Goal: Task Accomplishment & Management: Manage account settings

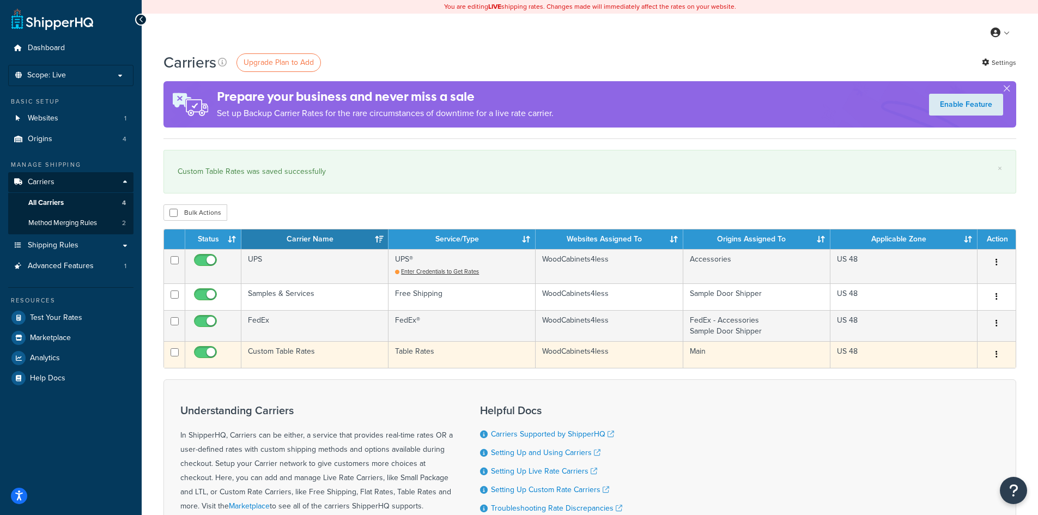
click at [316, 349] on td "Custom Table Rates" at bounding box center [314, 354] width 147 height 27
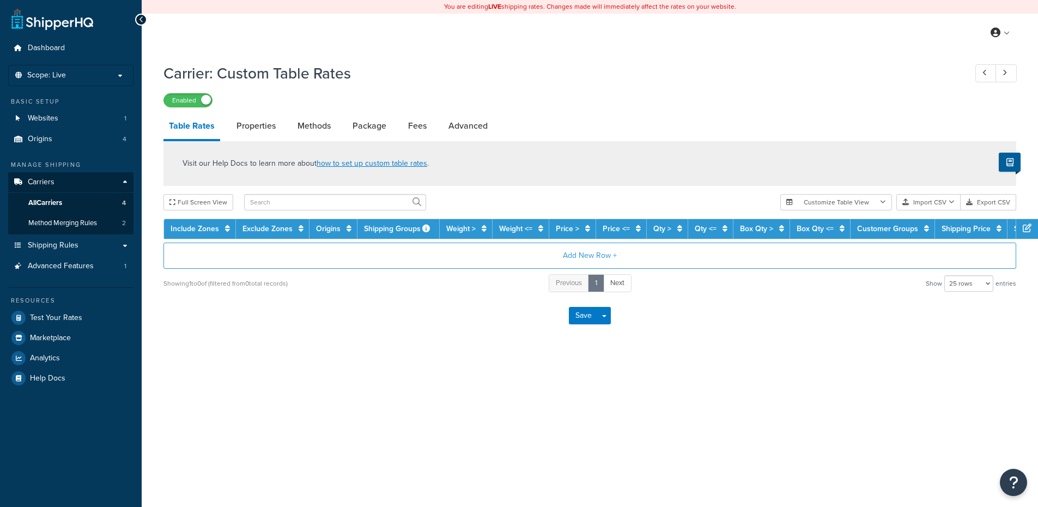
select select "25"
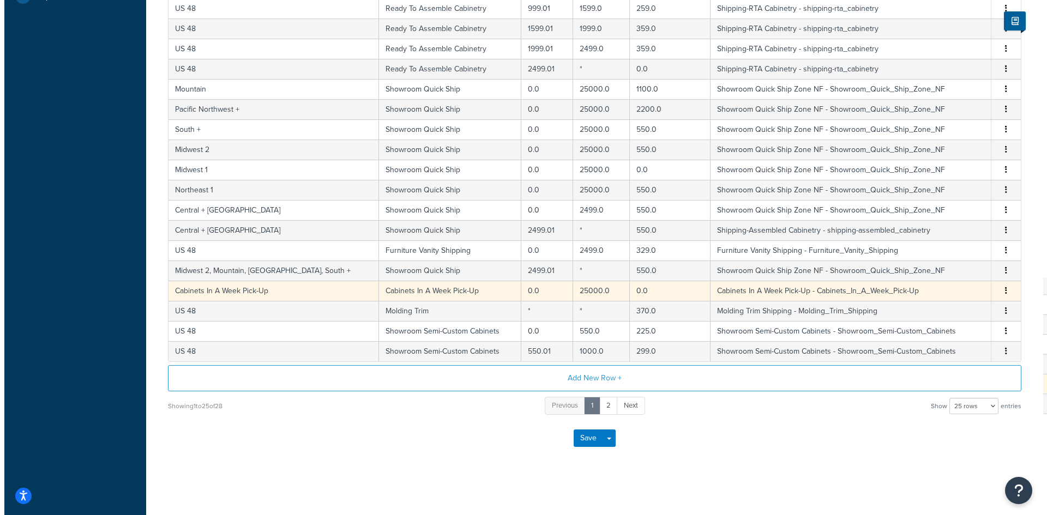
scroll to position [111, 0]
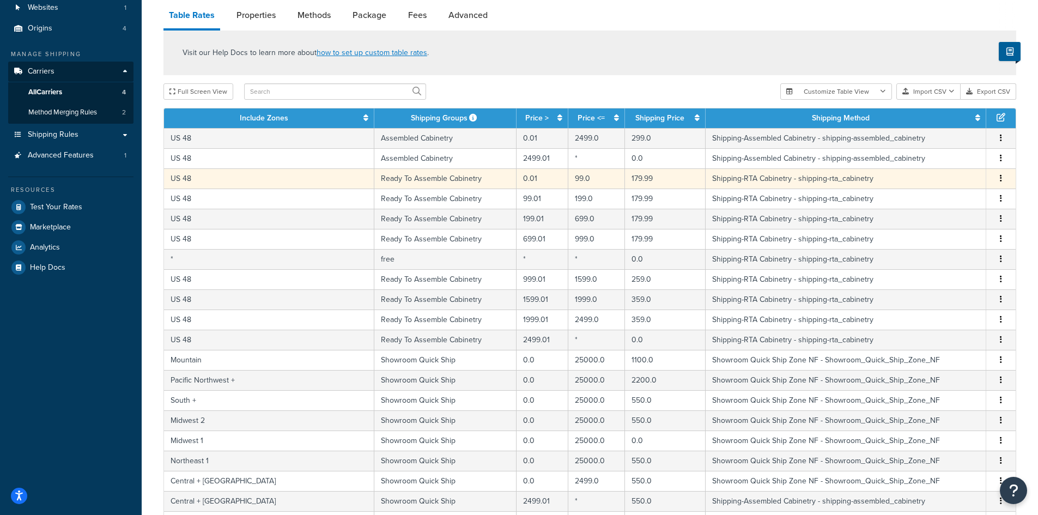
click at [638, 178] on td "179.99" at bounding box center [665, 178] width 81 height 20
select select "14057"
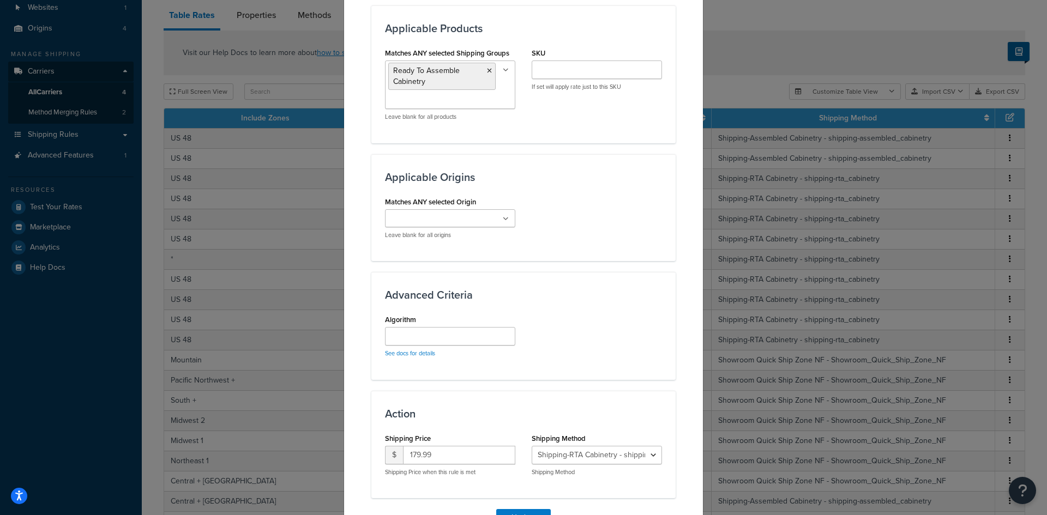
scroll to position [657, 0]
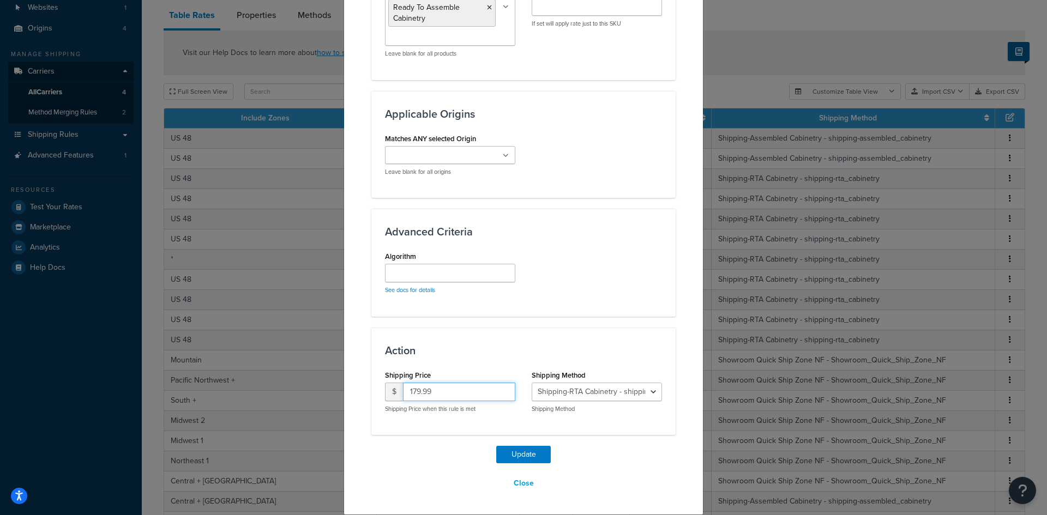
drag, startPoint x: 434, startPoint y: 390, endPoint x: 400, endPoint y: 390, distance: 33.8
click at [403, 390] on input "179.99" at bounding box center [459, 392] width 112 height 19
type input "25.00"
click at [515, 451] on button "Update" at bounding box center [523, 454] width 55 height 17
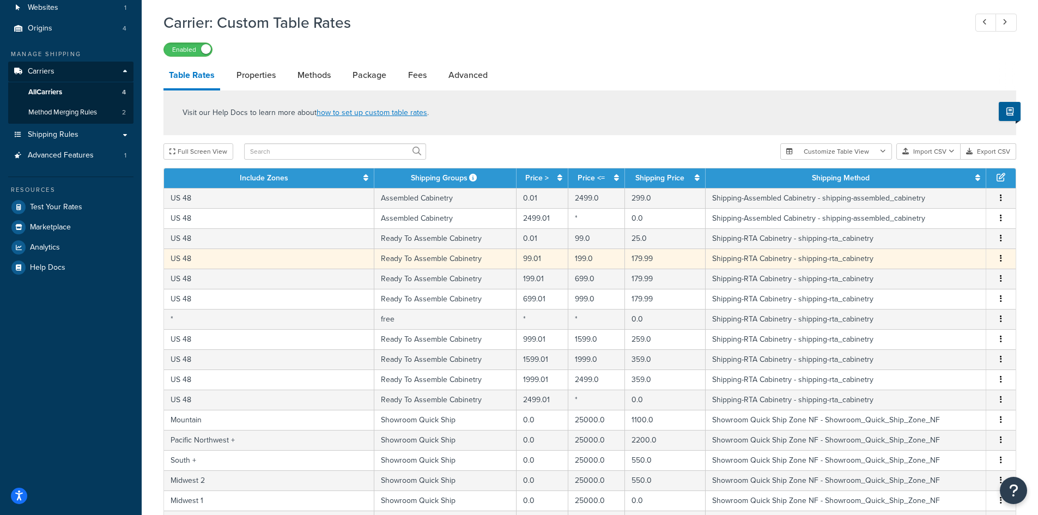
click at [665, 258] on td "179.99" at bounding box center [665, 259] width 81 height 20
select select "14057"
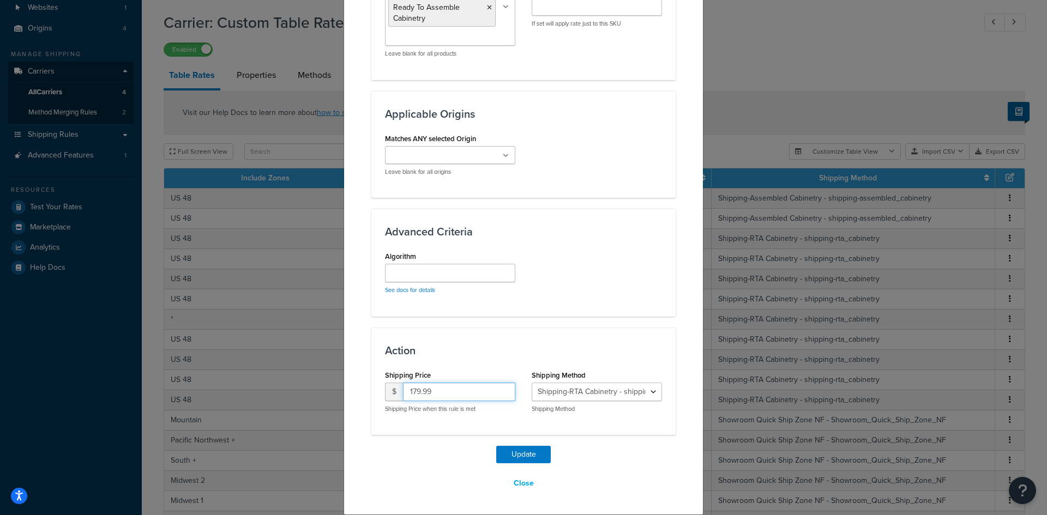
drag, startPoint x: 431, startPoint y: 391, endPoint x: 402, endPoint y: 390, distance: 29.4
click at [403, 390] on input "179.99" at bounding box center [459, 392] width 112 height 19
type input "59.99"
click at [527, 449] on button "Update" at bounding box center [523, 454] width 55 height 17
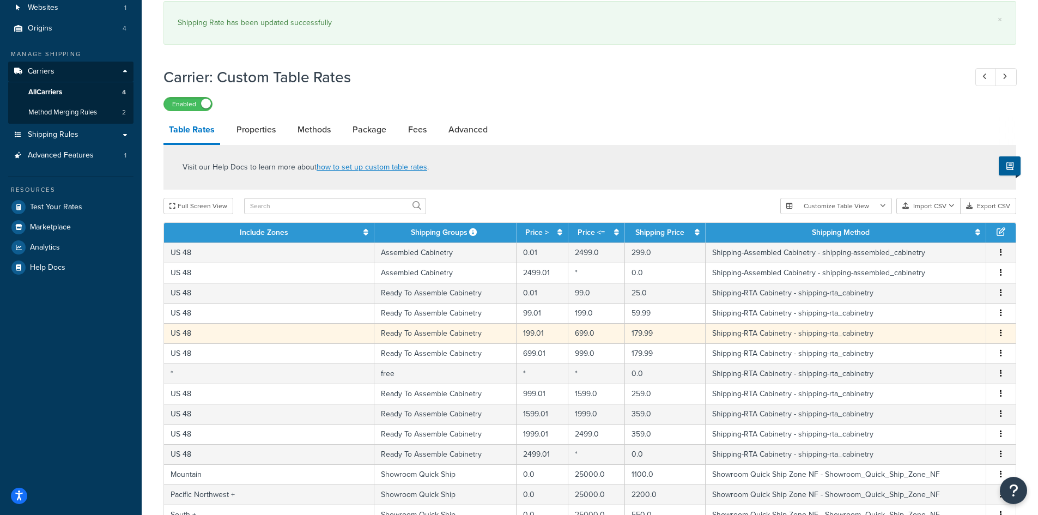
click at [626, 336] on td "179.99" at bounding box center [665, 333] width 81 height 20
select select "14057"
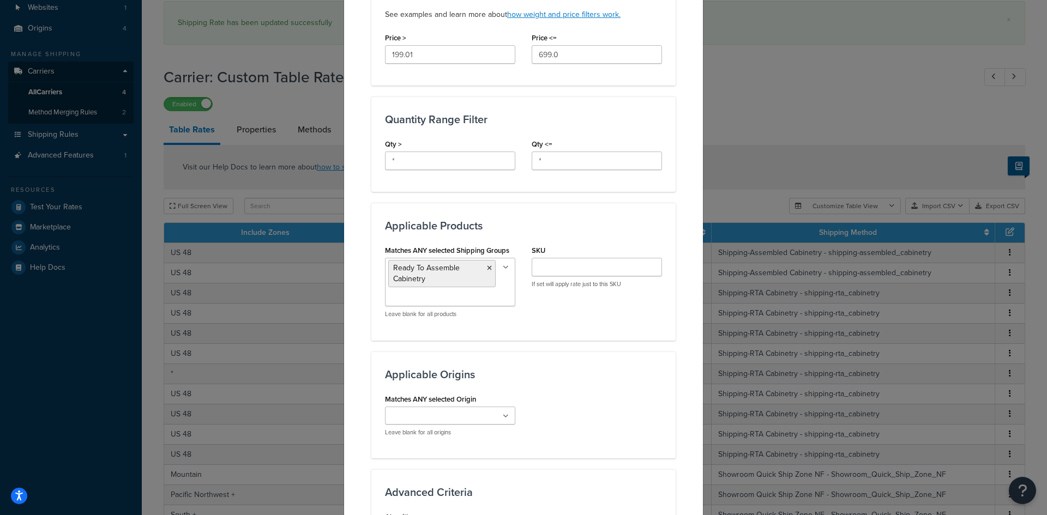
scroll to position [600, 0]
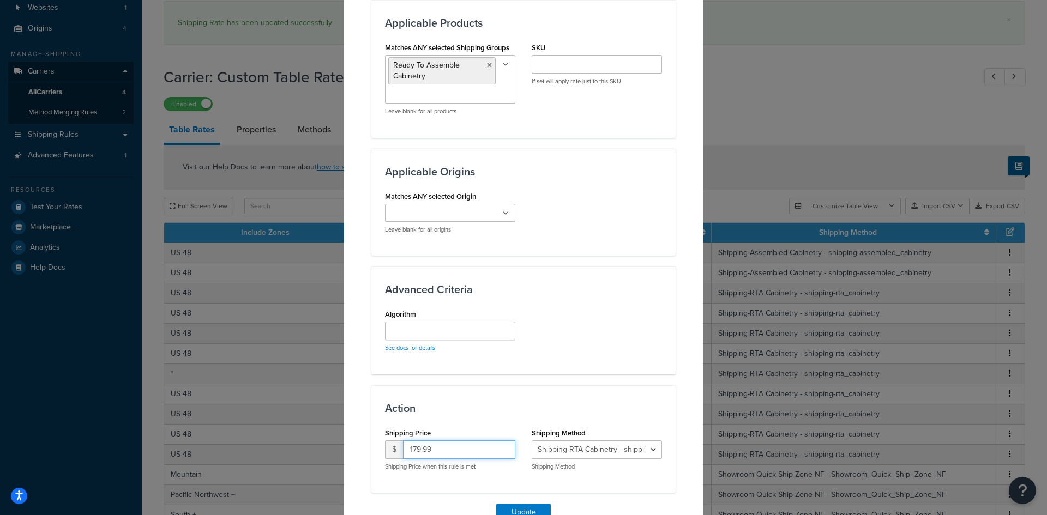
click at [406, 448] on input "179.99" at bounding box center [459, 449] width 112 height 19
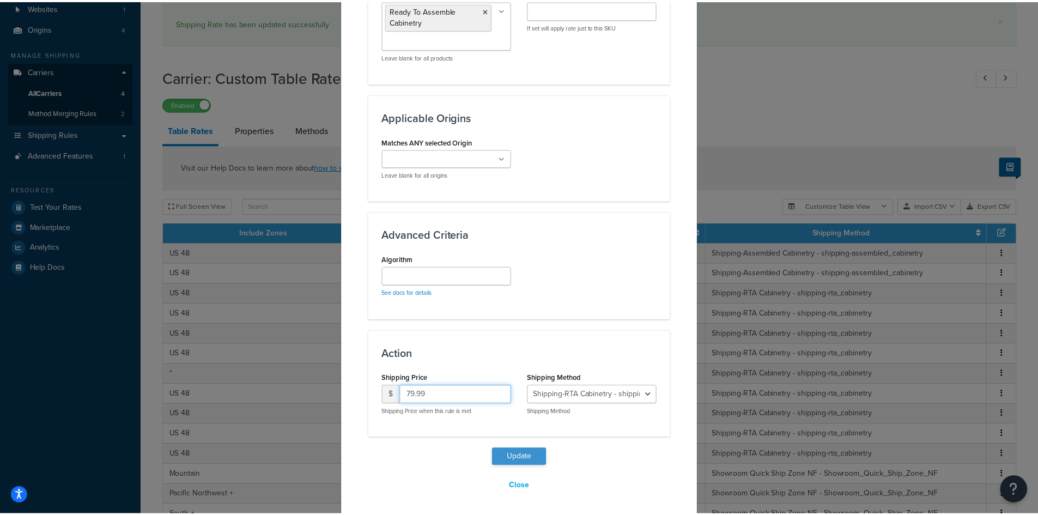
scroll to position [657, 0]
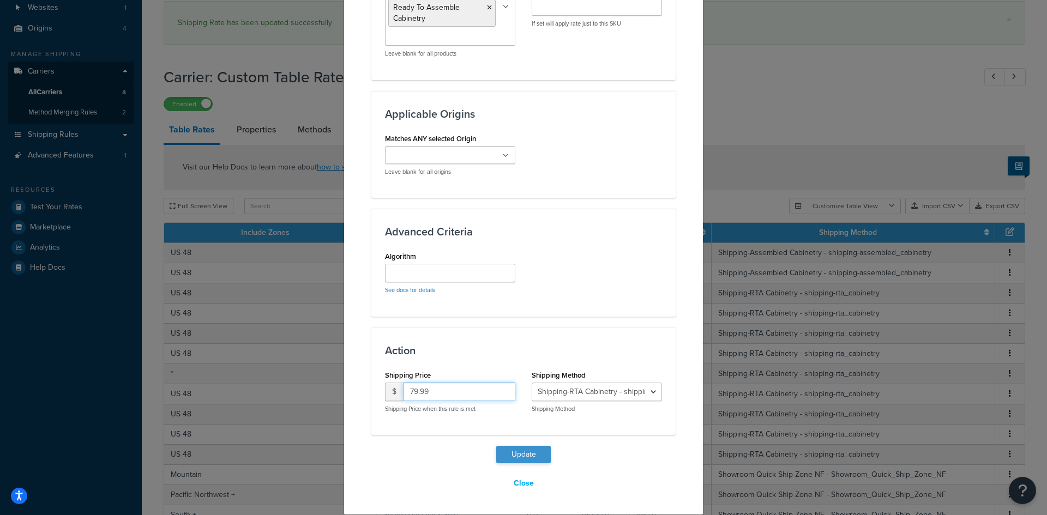
type input "79.99"
click at [536, 456] on button "Update" at bounding box center [523, 454] width 55 height 17
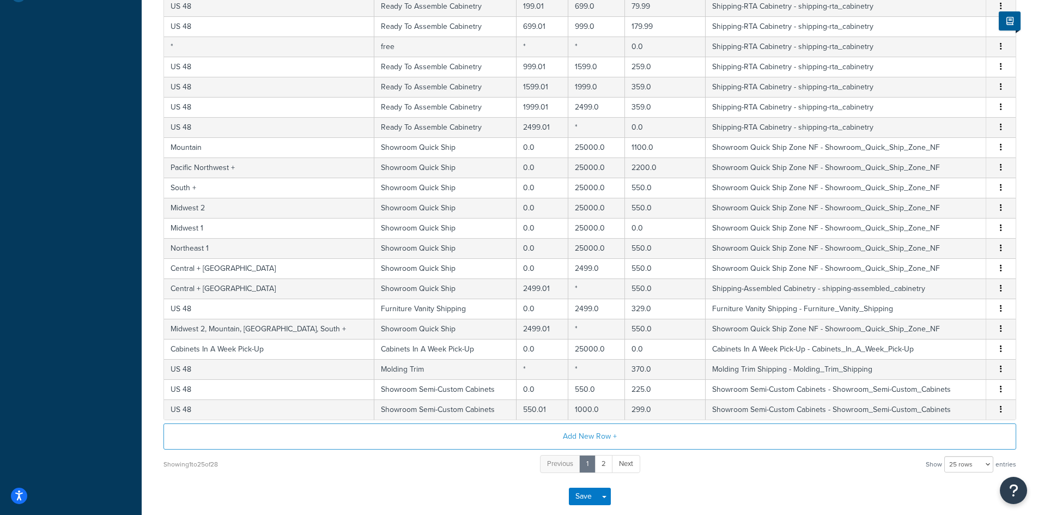
scroll to position [443, 0]
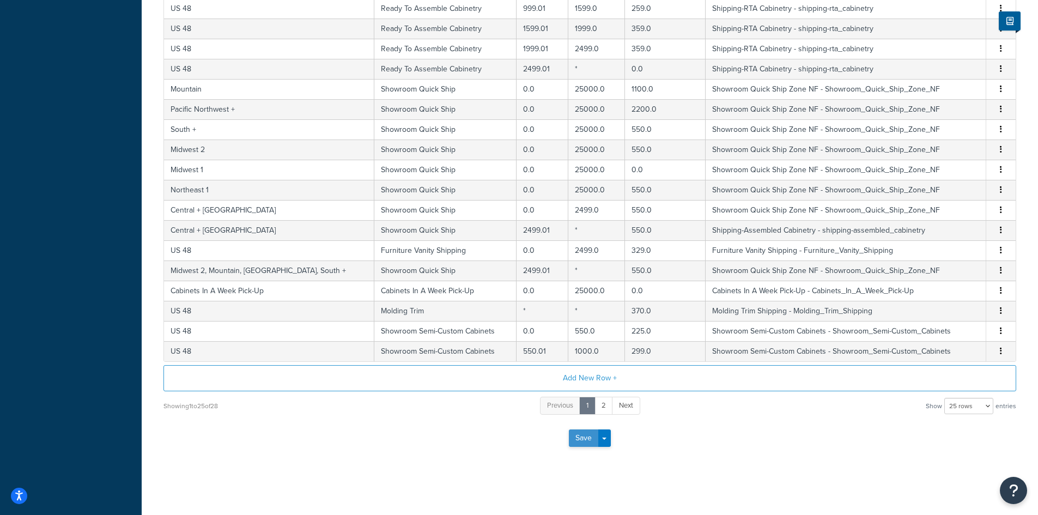
click at [585, 437] on button "Save" at bounding box center [583, 438] width 29 height 17
